Goal: Task Accomplishment & Management: Complete application form

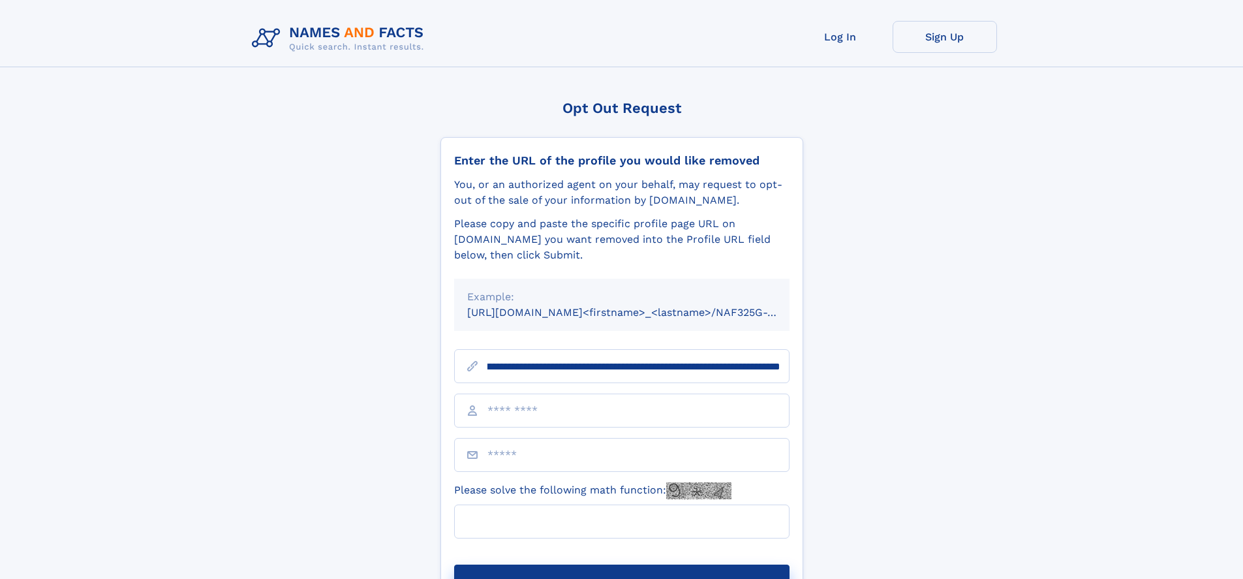
scroll to position [0, 155]
type input "**********"
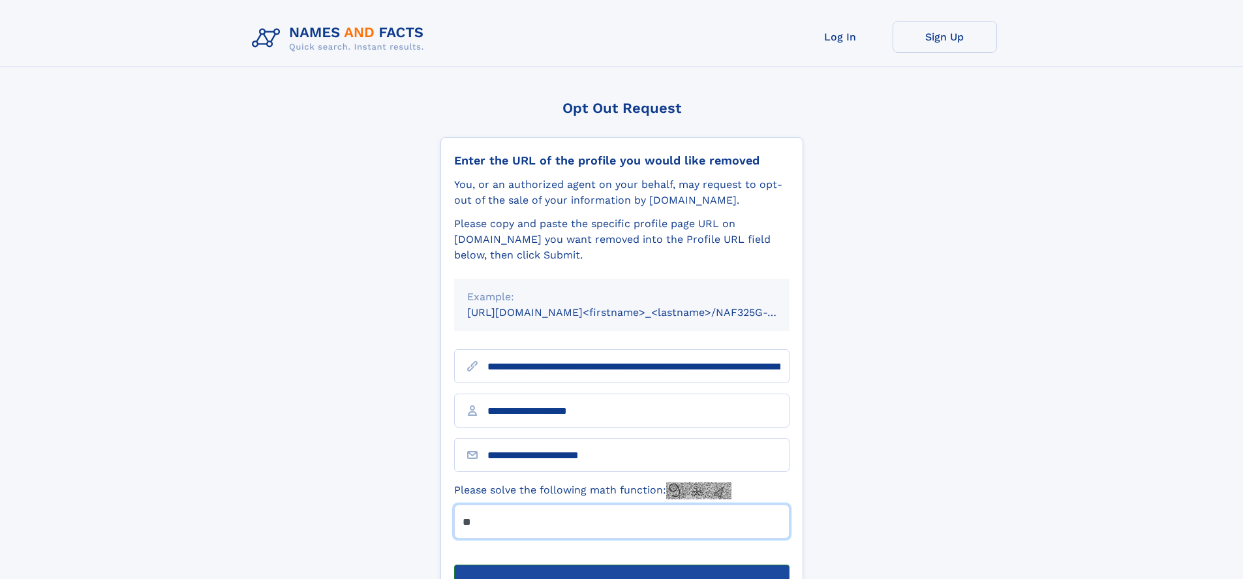
type input "**"
click at [621, 564] on button "Submit Opt Out Request" at bounding box center [621, 585] width 335 height 42
